Goal: Transaction & Acquisition: Download file/media

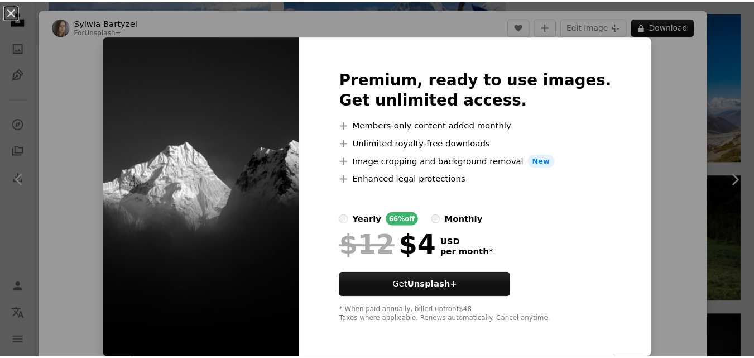
scroll to position [11817, 0]
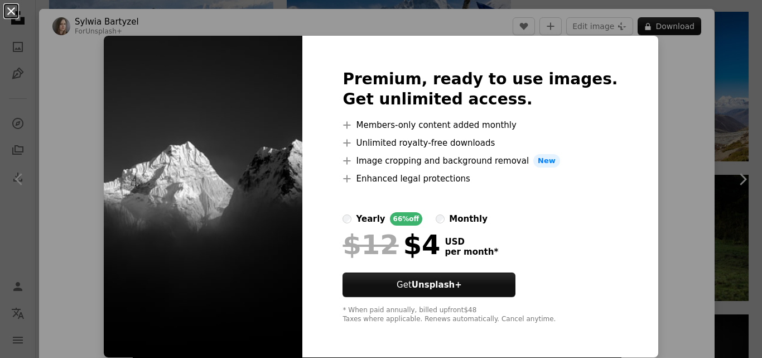
click at [5, 15] on button "An X shape" at bounding box center [10, 10] width 13 height 13
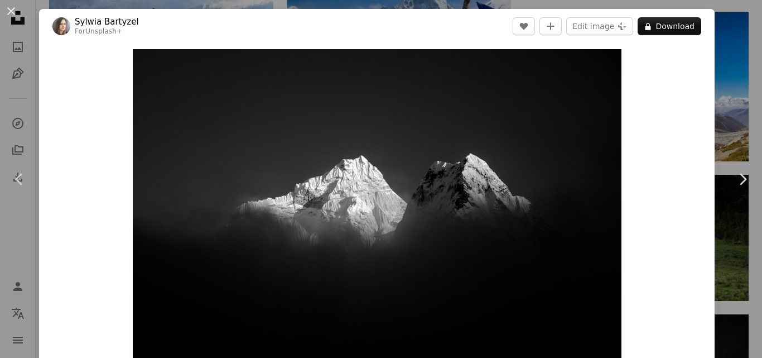
drag, startPoint x: 8, startPoint y: 13, endPoint x: 195, endPoint y: 64, distance: 193.2
click at [8, 14] on button "An X shape" at bounding box center [10, 10] width 13 height 13
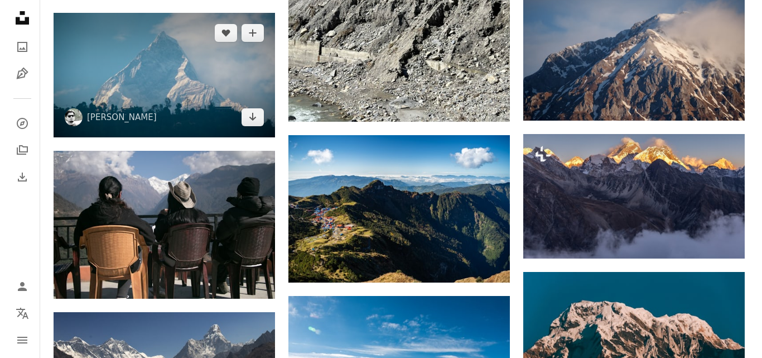
scroll to position [12822, 0]
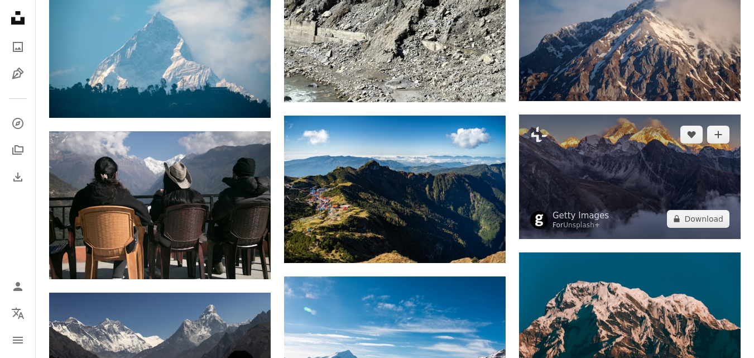
click at [560, 173] on img at bounding box center [630, 176] width 222 height 124
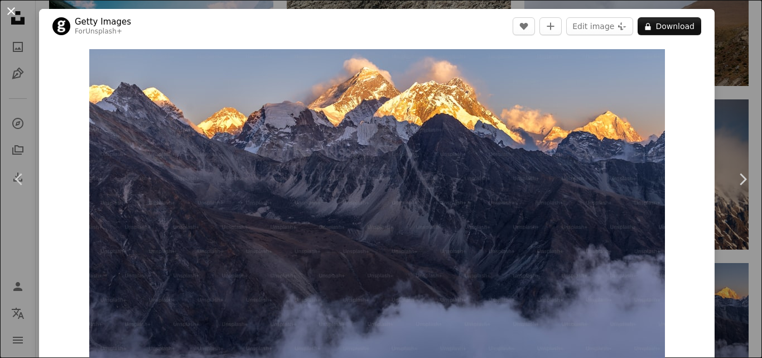
click at [8, 12] on button "An X shape" at bounding box center [10, 10] width 13 height 13
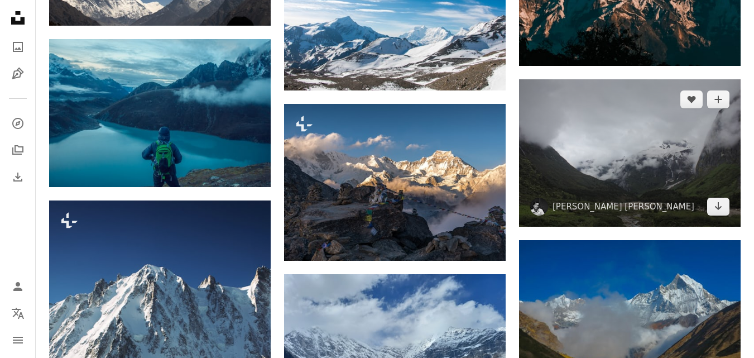
scroll to position [13157, 0]
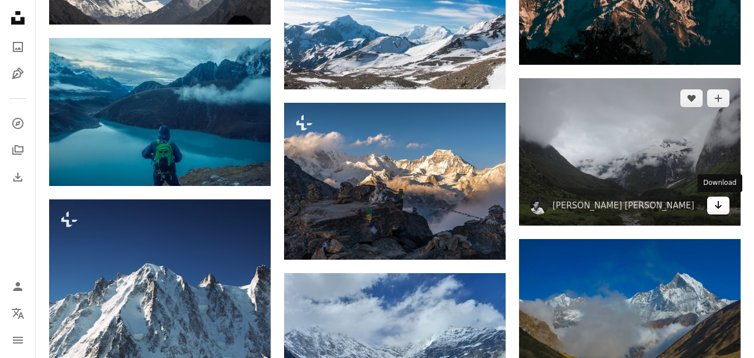
click at [712, 210] on link "Arrow pointing down" at bounding box center [718, 205] width 22 height 18
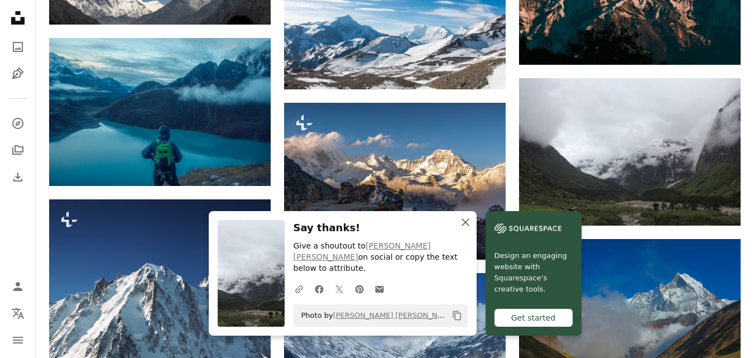
click at [467, 222] on icon "An X shape" at bounding box center [465, 221] width 13 height 13
